Goal: Task Accomplishment & Management: Complete application form

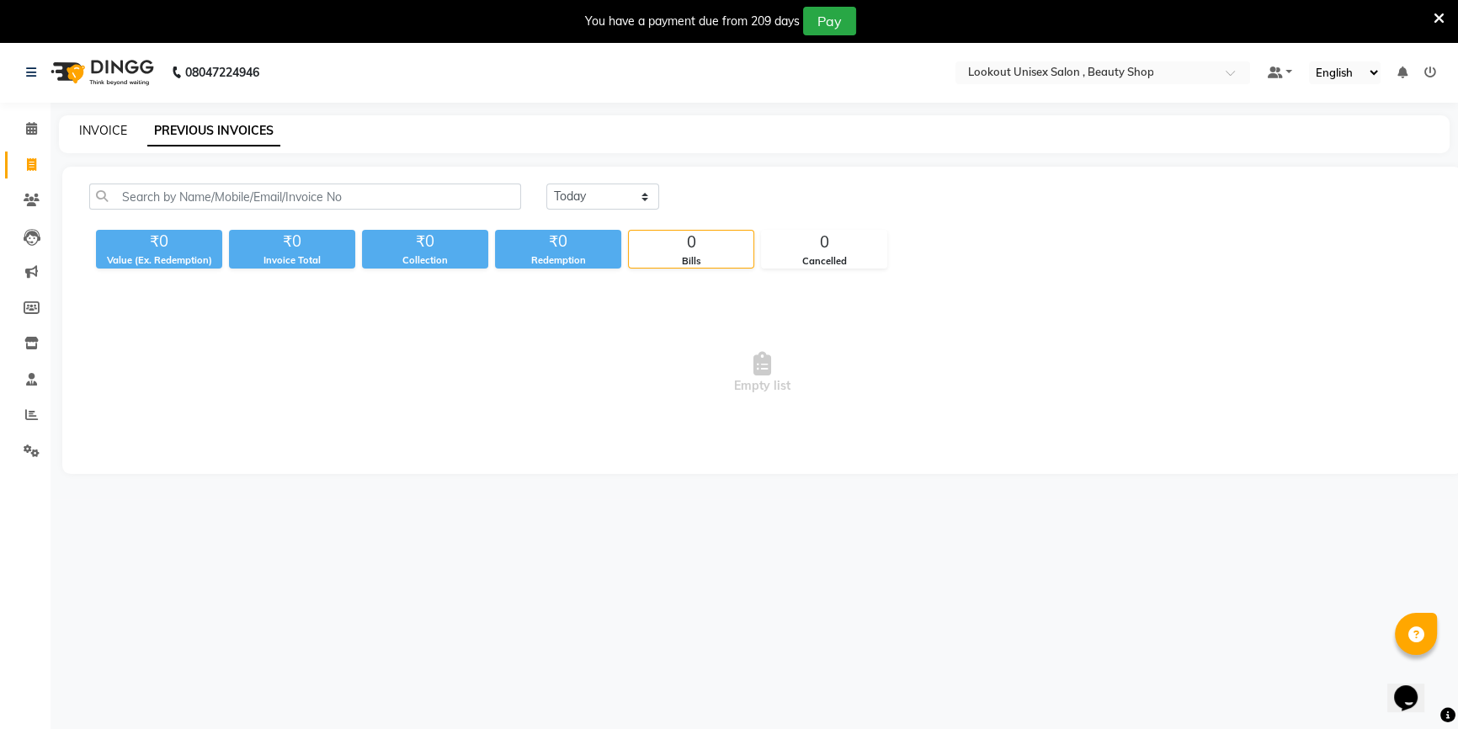
click at [99, 130] on link "INVOICE" at bounding box center [103, 130] width 48 height 15
select select "service"
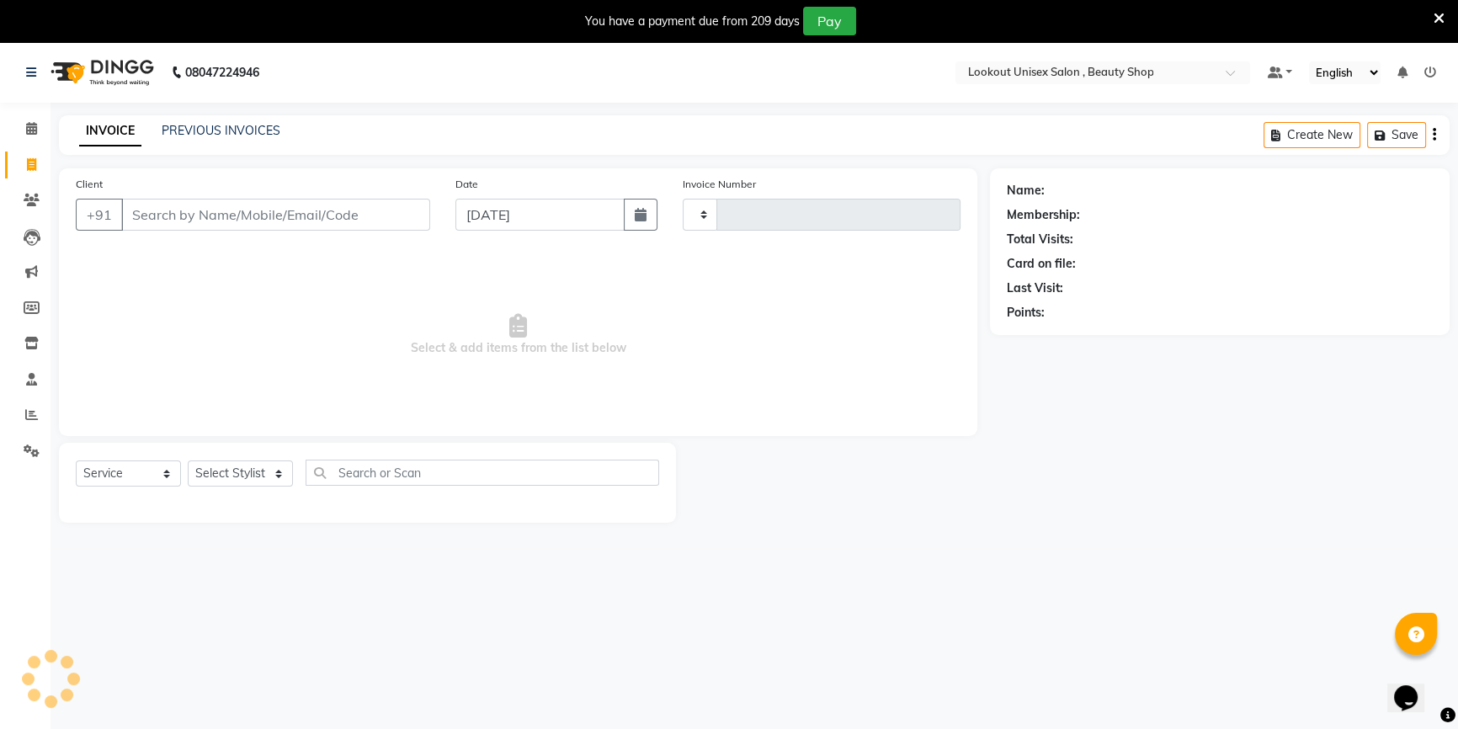
type input "3410"
select select "7658"
click at [242, 476] on select "Select Stylist [PERSON_NAME] [PERSON_NAME] Sir Disha [PERSON_NAME] Jyoti Mahesh…" at bounding box center [240, 473] width 105 height 26
select select "67794"
click at [188, 460] on select "Select Stylist [PERSON_NAME] [PERSON_NAME] Sir Disha [PERSON_NAME] Jyoti Mahesh…" at bounding box center [240, 473] width 105 height 26
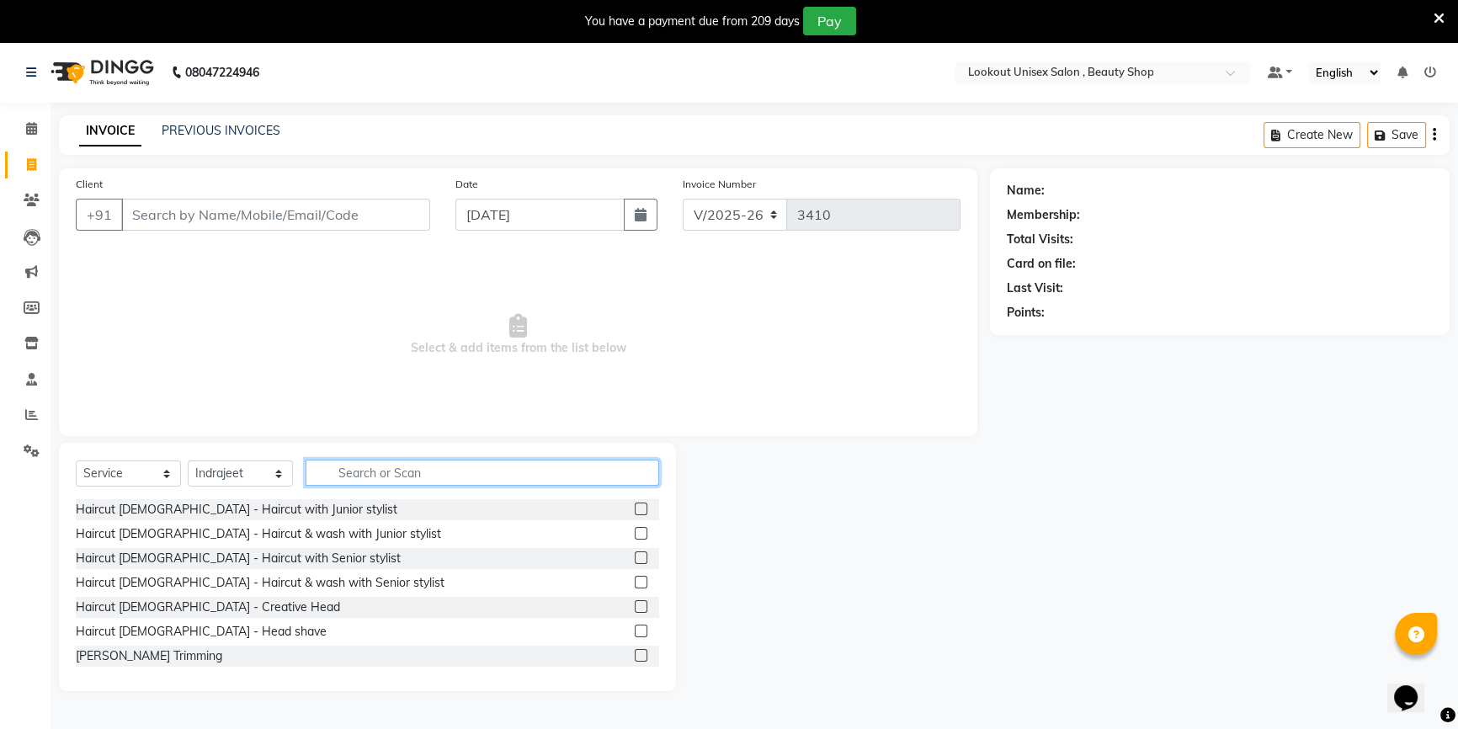
click at [364, 473] on input "text" at bounding box center [483, 473] width 354 height 26
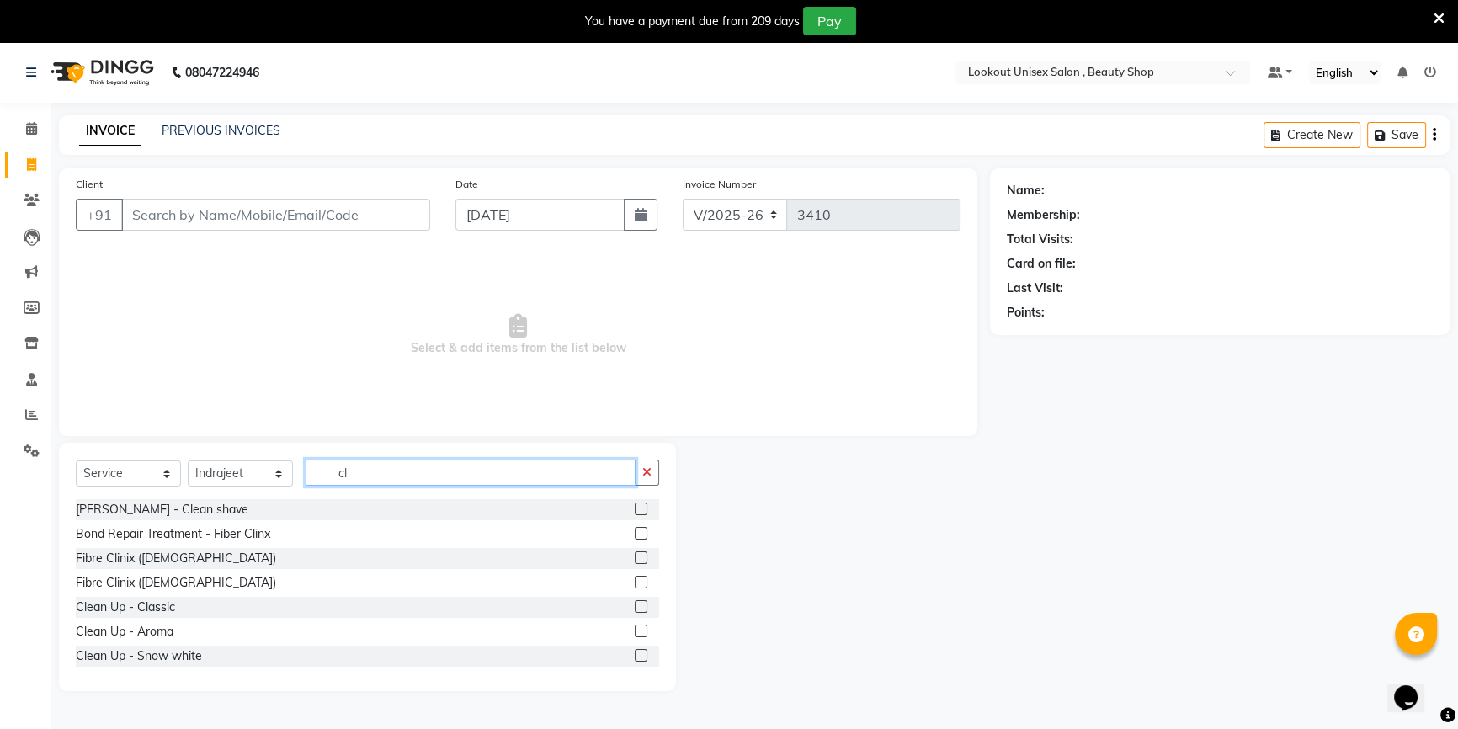
type input "cl"
click at [114, 520] on div "[PERSON_NAME] - Clean shave" at bounding box center [367, 509] width 583 height 21
click at [125, 508] on div "[PERSON_NAME] - Clean shave" at bounding box center [162, 510] width 173 height 18
checkbox input "false"
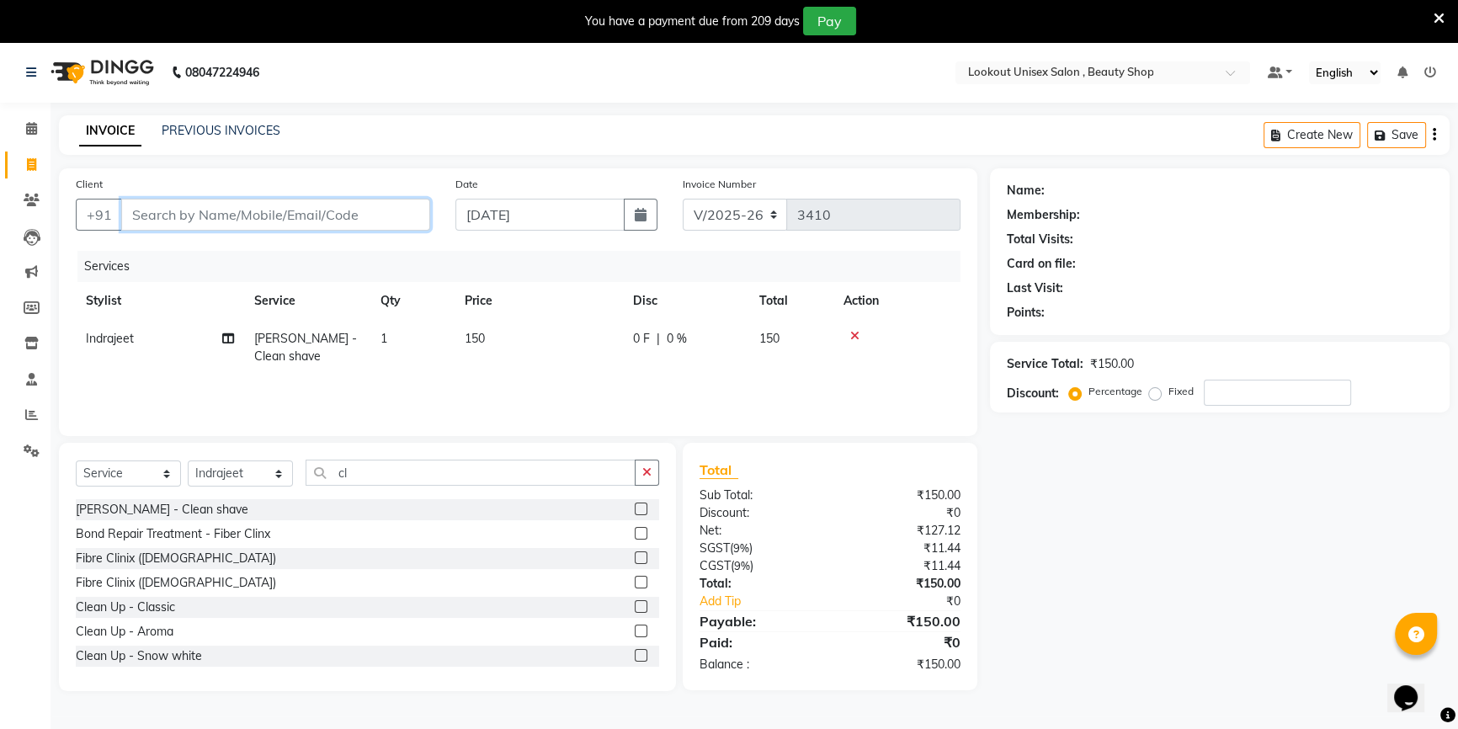
click at [215, 212] on input "Client" at bounding box center [275, 215] width 309 height 32
type input "9"
type input "0"
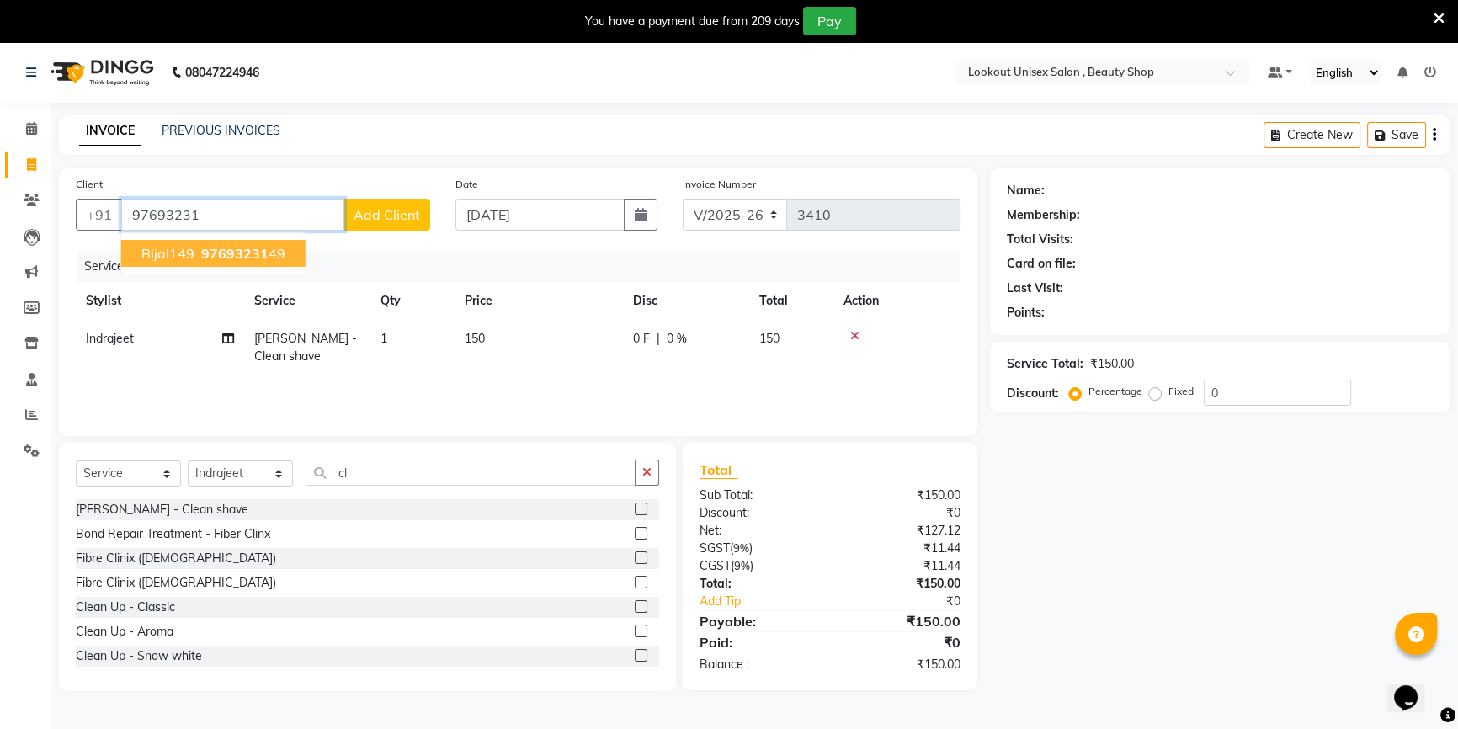
click at [227, 262] on button "Bijal149 97693231 49" at bounding box center [213, 253] width 184 height 27
type input "9769323149"
select select "1: Object"
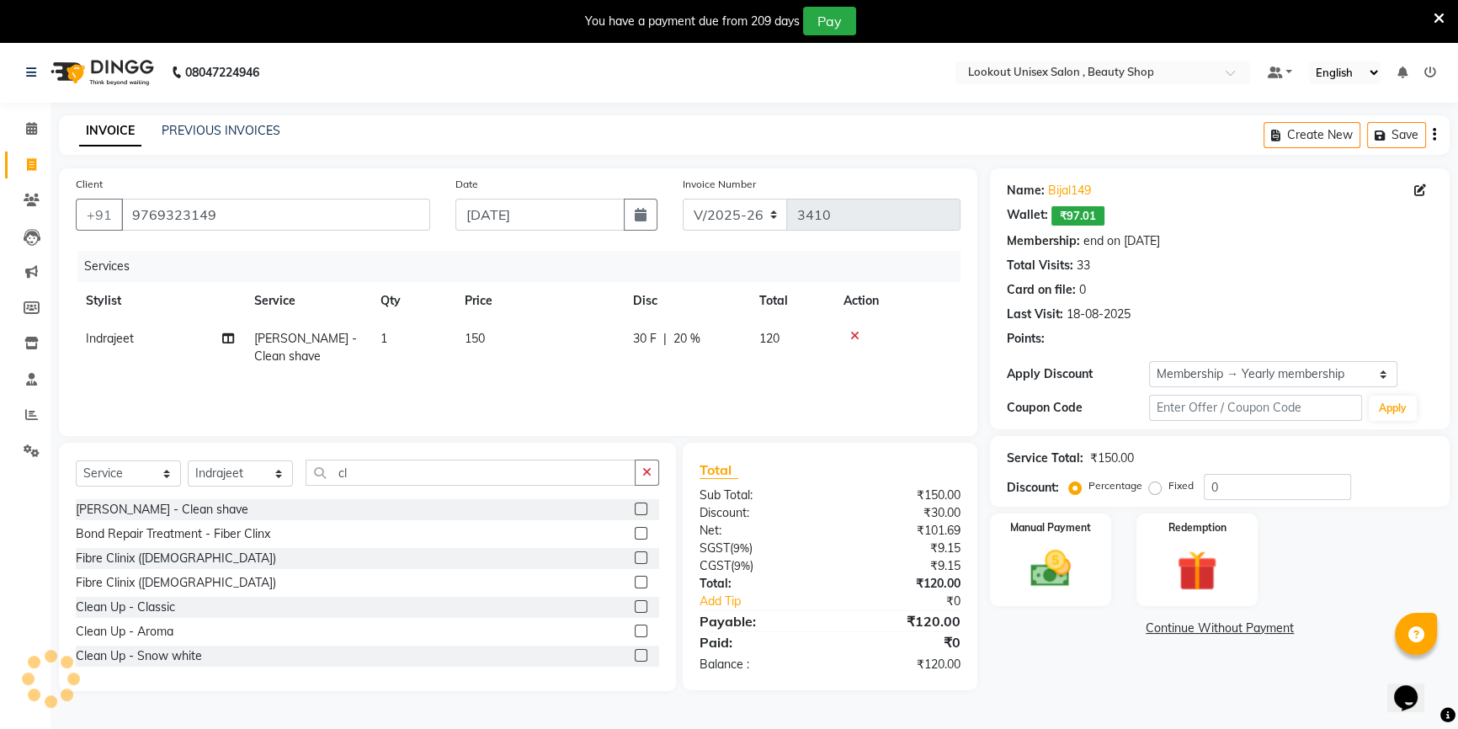
type input "20"
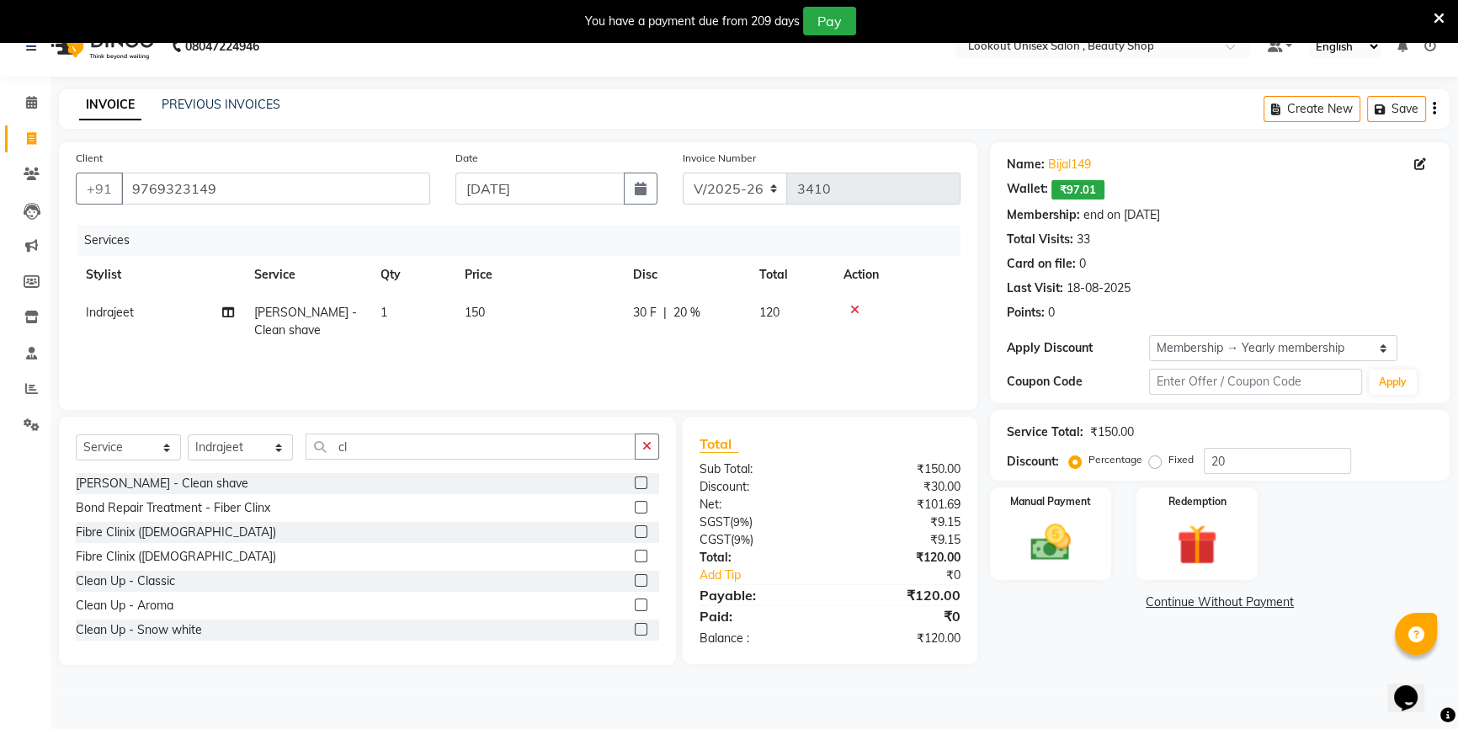
scroll to position [42, 0]
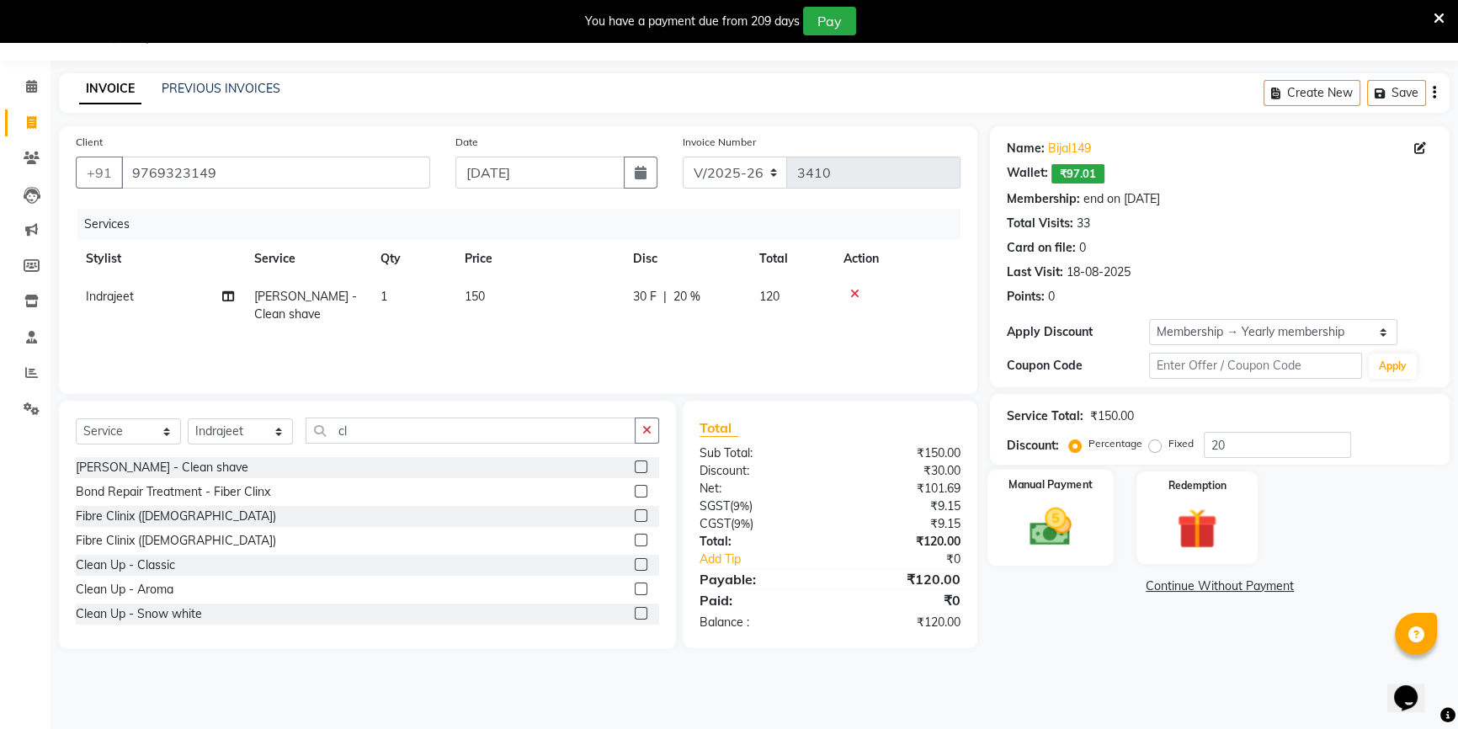
click at [1017, 512] on img at bounding box center [1051, 527] width 68 height 48
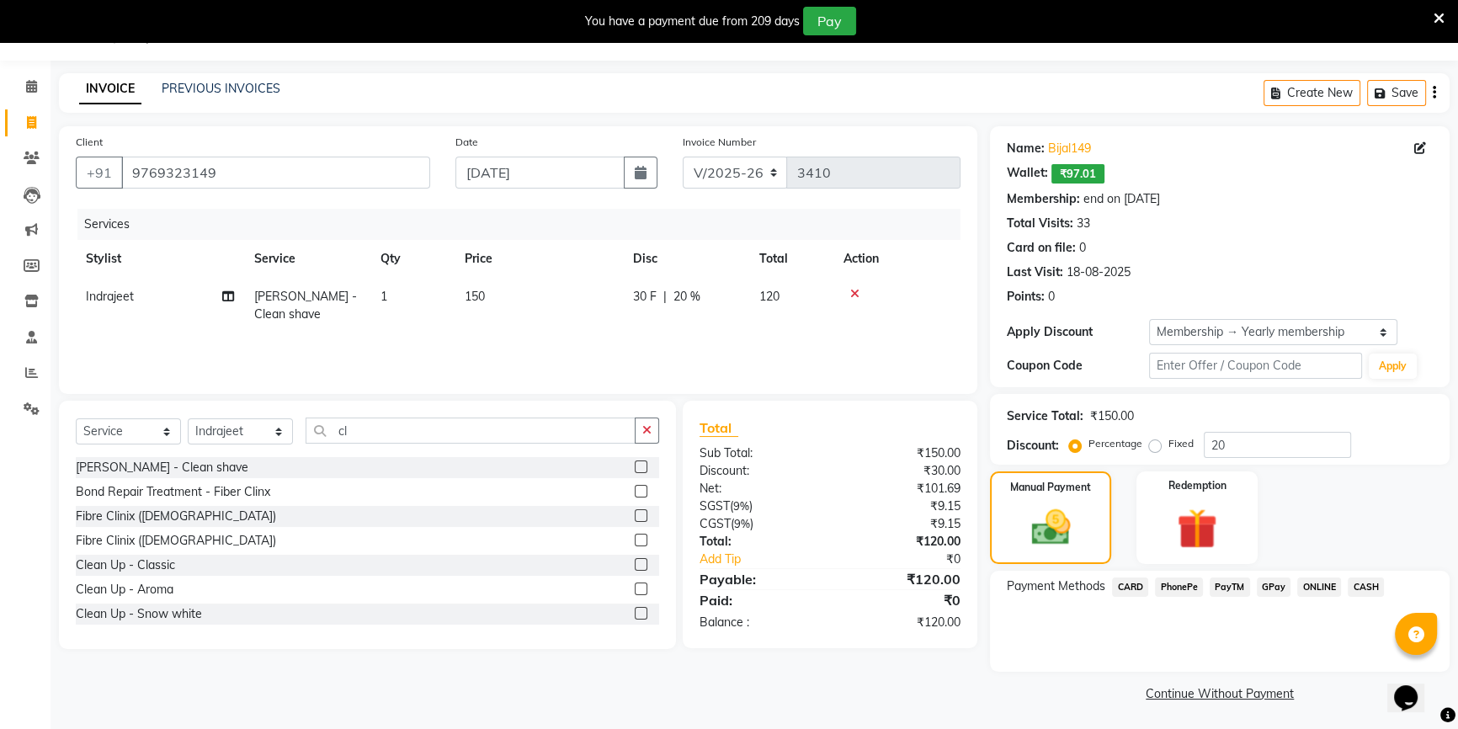
click at [1231, 588] on span "PayTM" at bounding box center [1230, 586] width 40 height 19
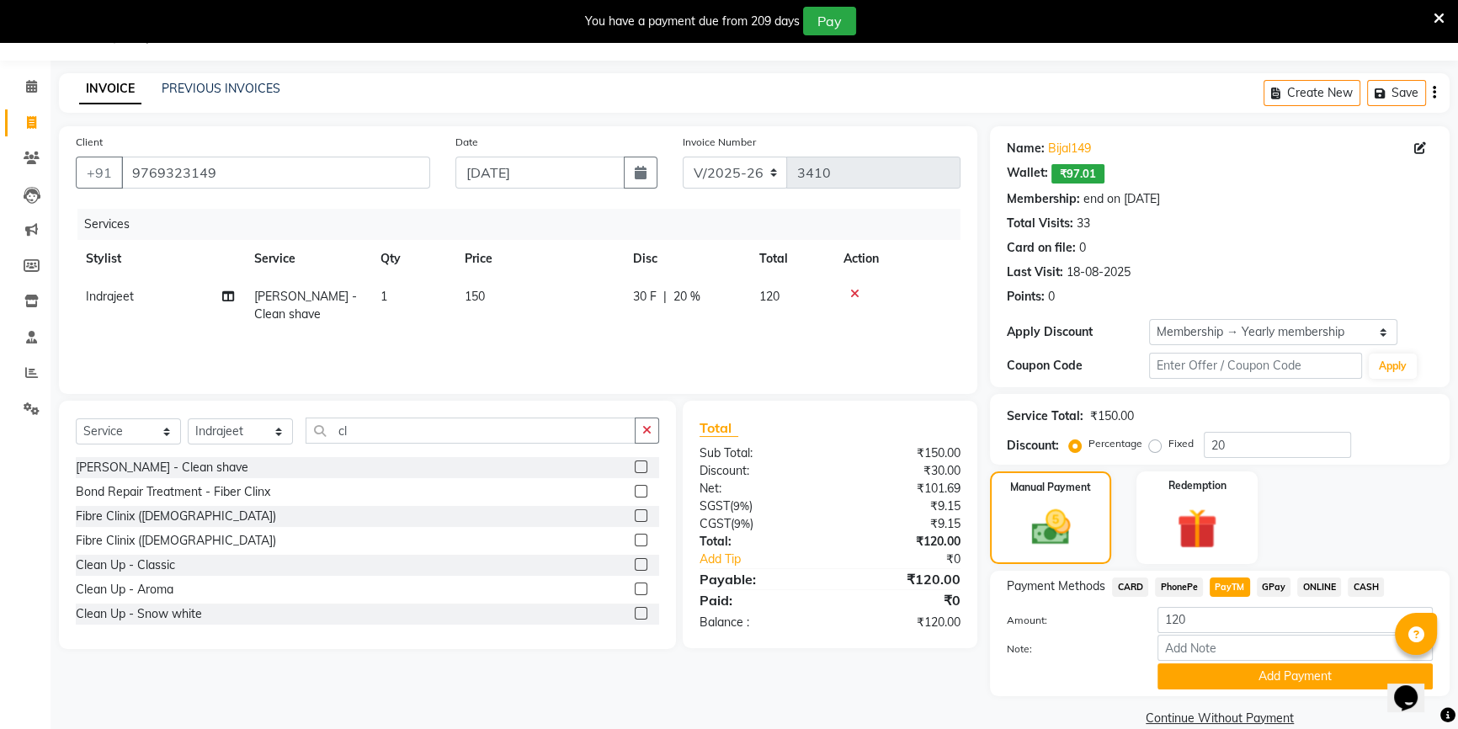
click at [1366, 586] on span "CASH" at bounding box center [1366, 586] width 36 height 19
click at [1234, 680] on button "Add Payment" at bounding box center [1294, 676] width 275 height 26
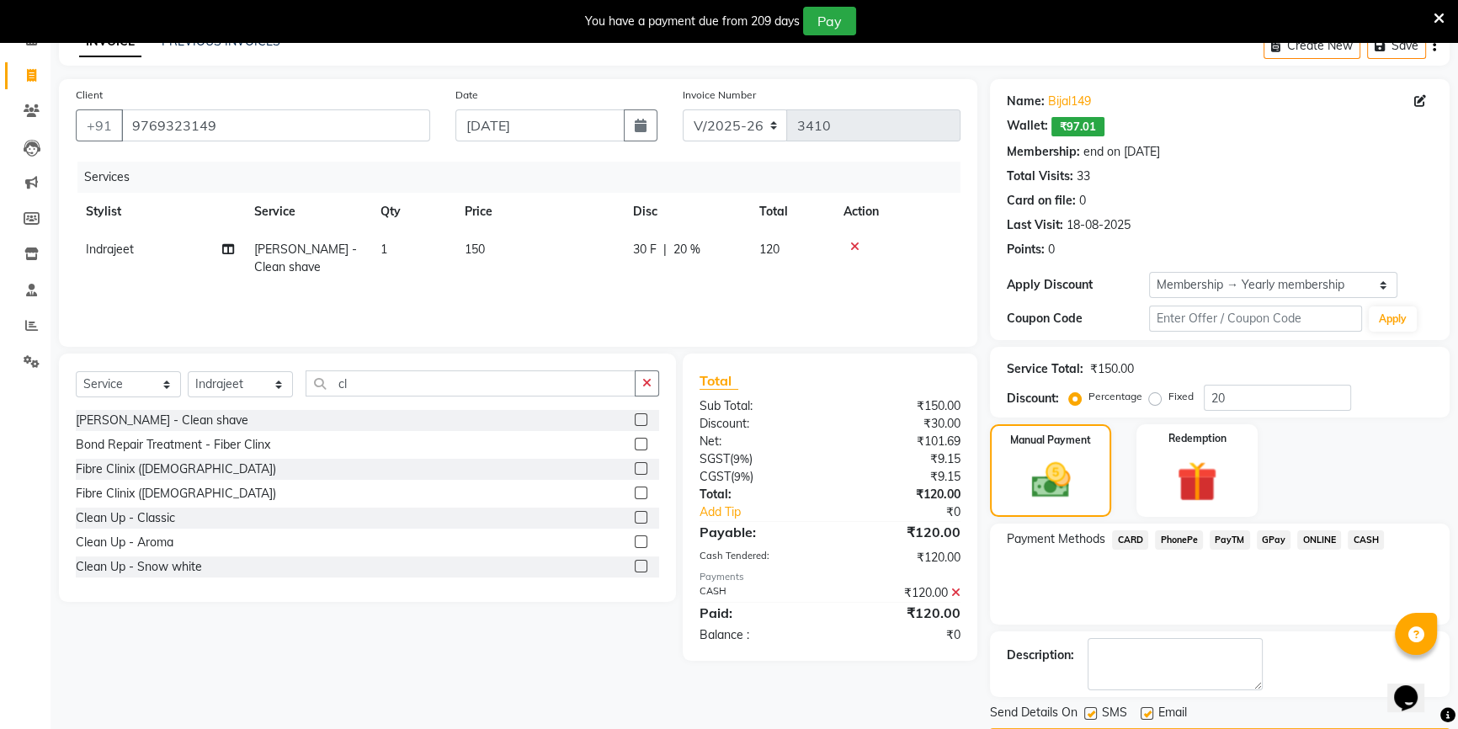
scroll to position [138, 0]
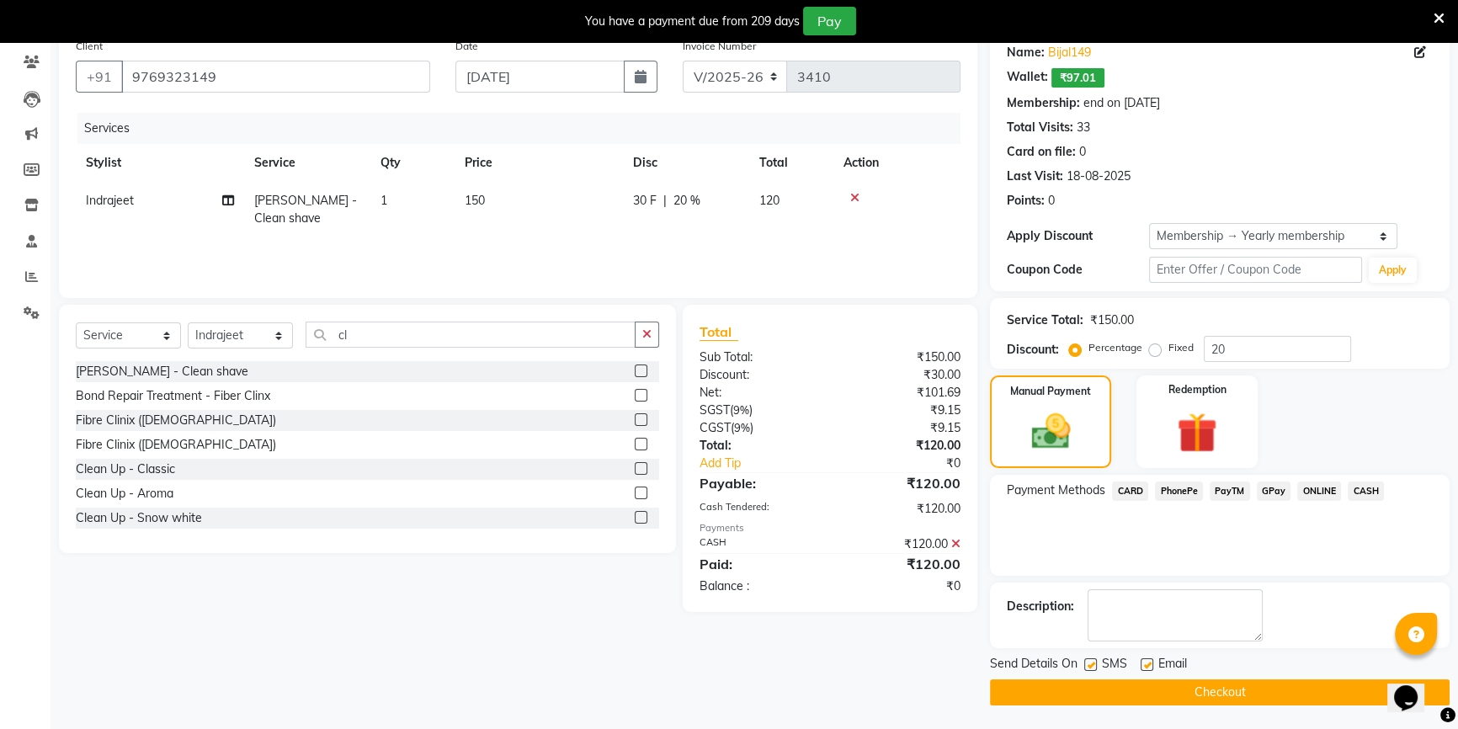
click at [1149, 661] on label at bounding box center [1147, 664] width 13 height 13
click at [1149, 661] on input "checkbox" at bounding box center [1146, 665] width 11 height 11
checkbox input "false"
click at [1141, 679] on button "Checkout" at bounding box center [1220, 692] width 460 height 26
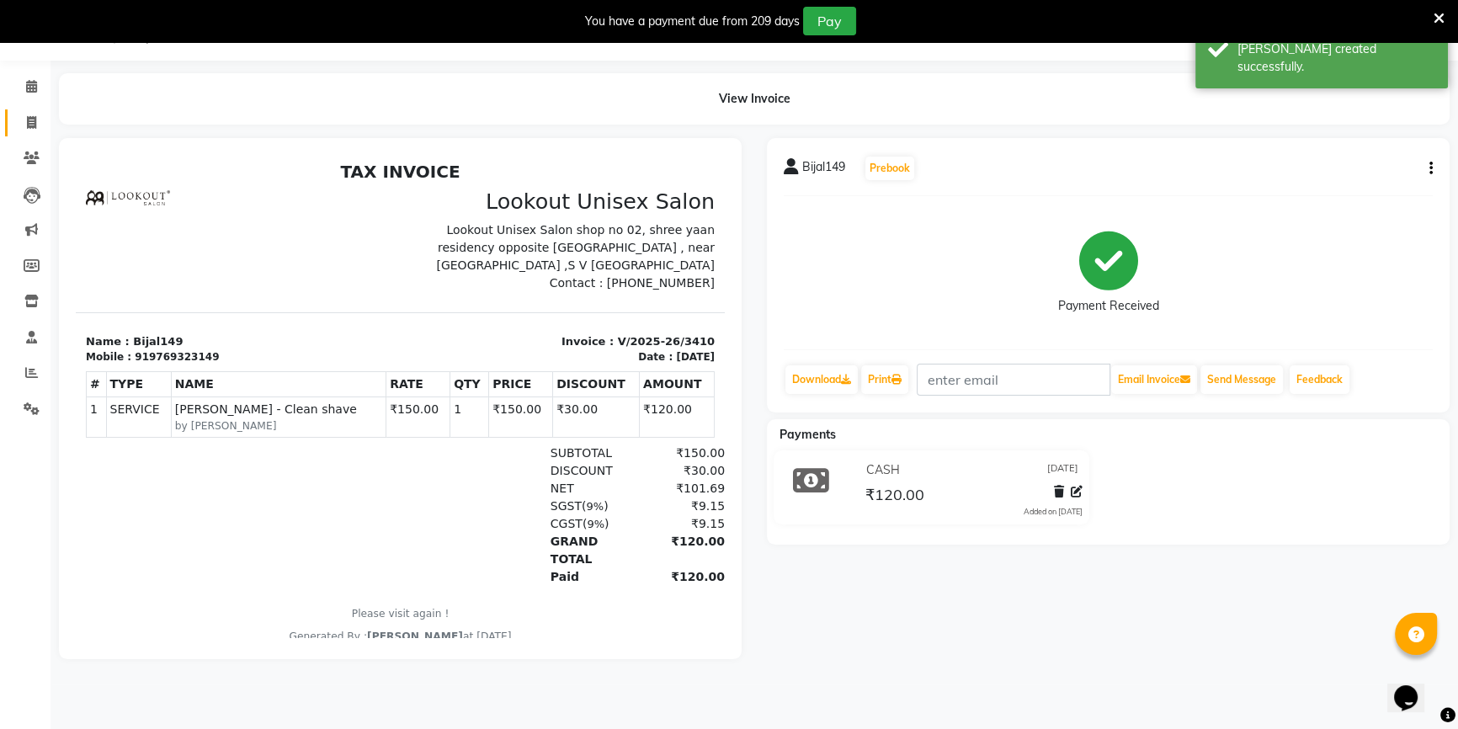
click at [14, 123] on link "Invoice" at bounding box center [25, 123] width 40 height 28
select select "7658"
select select "service"
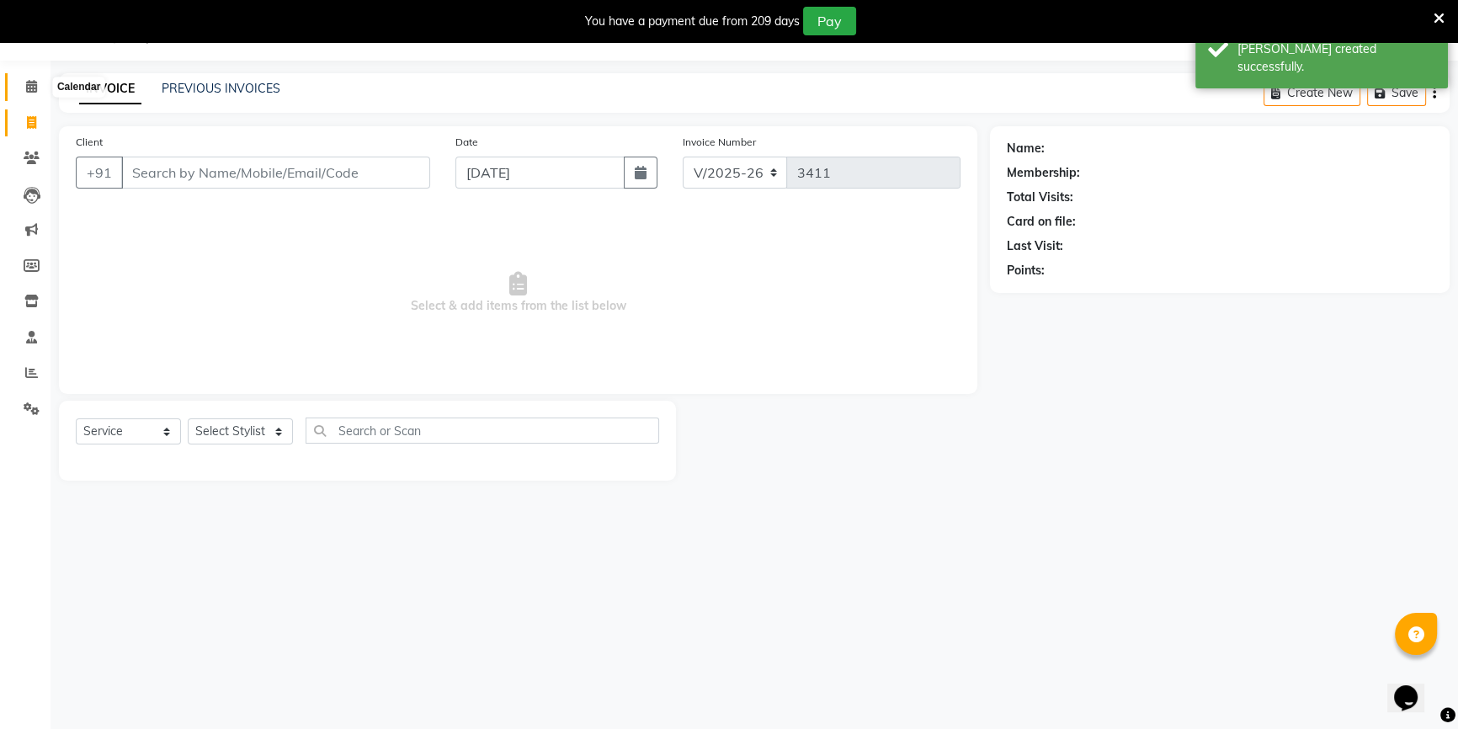
click at [28, 94] on span at bounding box center [31, 86] width 29 height 19
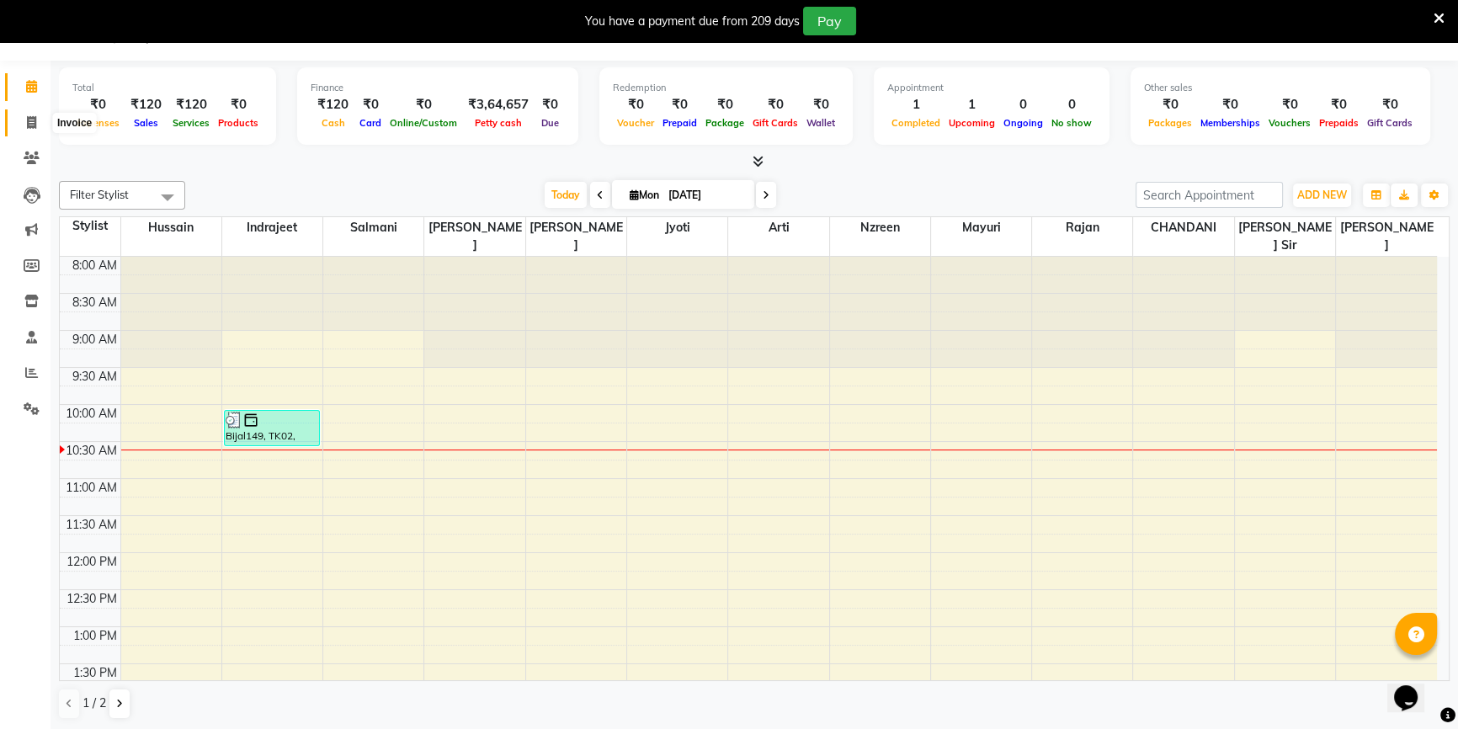
click at [24, 128] on span at bounding box center [31, 123] width 29 height 19
select select "service"
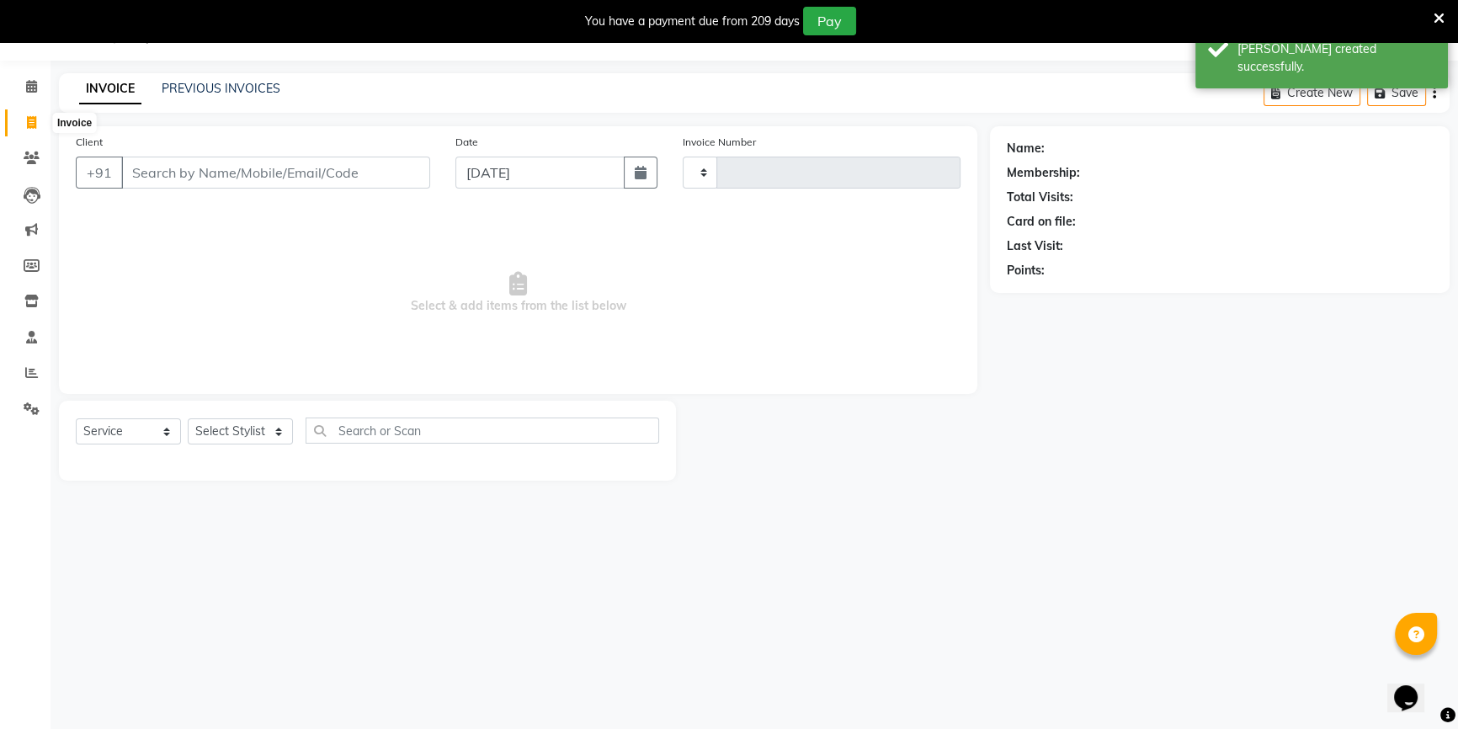
type input "3411"
select select "7658"
